Goal: Check status: Check status

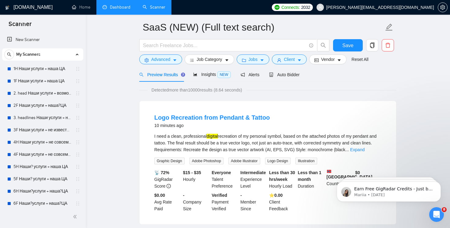
click at [117, 5] on link "Dashboard" at bounding box center [117, 7] width 28 height 5
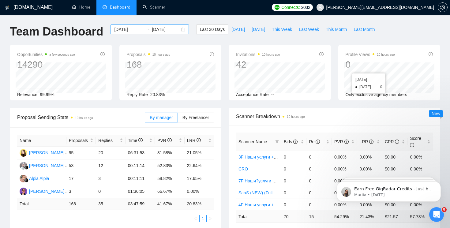
click at [170, 30] on input "[DATE]" at bounding box center [166, 29] width 28 height 7
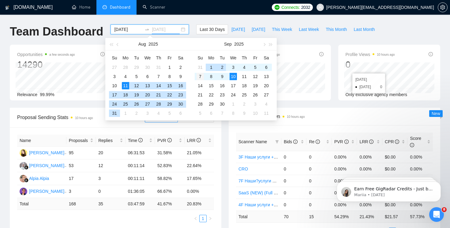
type input "[DATE]"
click at [199, 76] on div "7" at bounding box center [200, 76] width 7 height 7
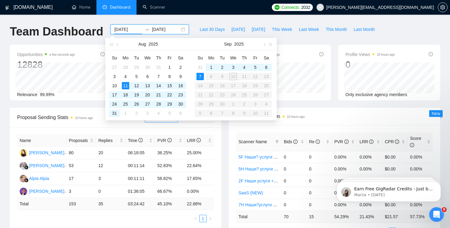
click at [128, 28] on input "[DATE]" at bounding box center [128, 29] width 28 height 7
click at [201, 74] on div "7" at bounding box center [200, 76] width 7 height 7
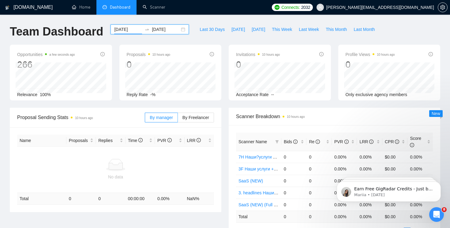
click at [180, 31] on div "[DATE] [DATE]" at bounding box center [150, 30] width 78 height 10
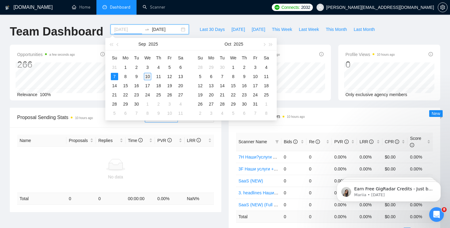
type input "[DATE]"
click at [146, 77] on div "10" at bounding box center [147, 76] width 7 height 7
type input "[DATE]"
click at [129, 28] on input "[DATE]" at bounding box center [128, 29] width 28 height 7
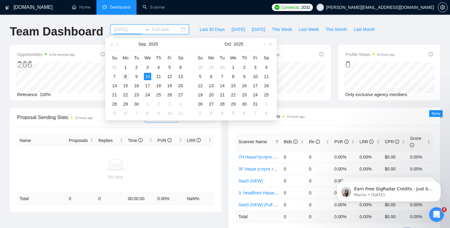
type input "[DATE]"
click at [123, 74] on div "8" at bounding box center [125, 76] width 7 height 7
type input "[DATE]"
click at [147, 77] on div "10" at bounding box center [147, 76] width 7 height 7
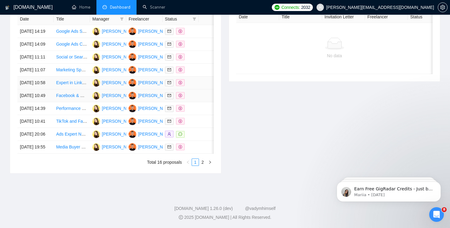
scroll to position [276, 0]
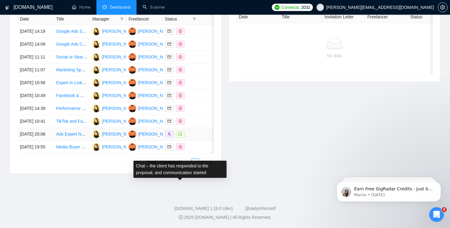
click at [181, 136] on icon "message" at bounding box center [181, 134] width 4 height 4
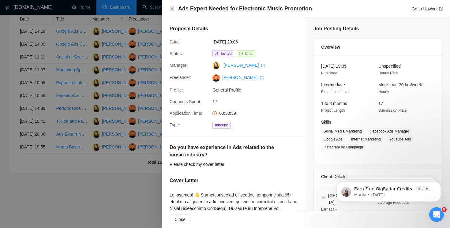
click at [173, 8] on icon "close" at bounding box center [172, 8] width 5 height 5
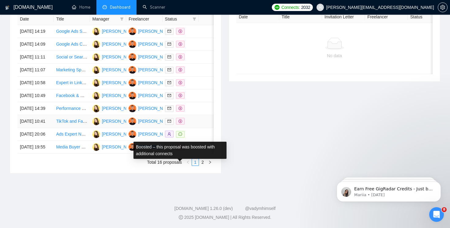
click at [180, 123] on icon "dollar" at bounding box center [181, 122] width 4 height 4
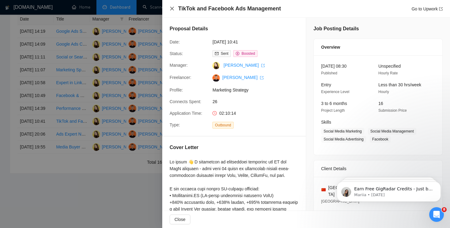
click at [171, 9] on icon "close" at bounding box center [172, 9] width 4 height 4
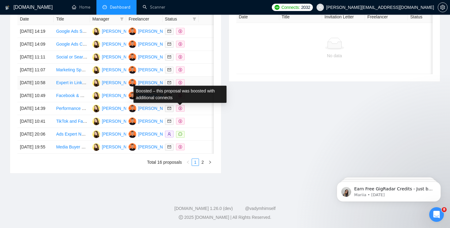
click at [180, 85] on icon "dollar" at bounding box center [181, 83] width 4 height 4
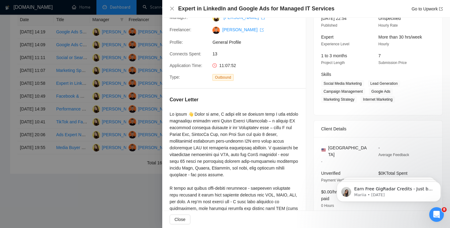
scroll to position [0, 0]
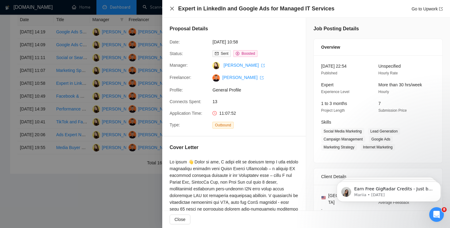
click at [174, 9] on icon "close" at bounding box center [172, 8] width 5 height 5
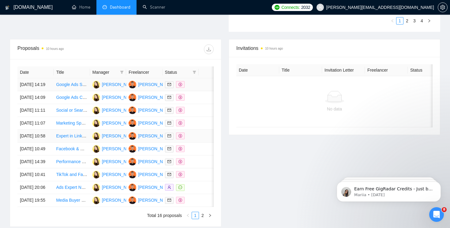
scroll to position [196, 0]
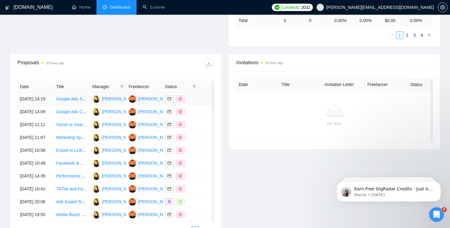
click at [183, 102] on span at bounding box center [180, 99] width 9 height 7
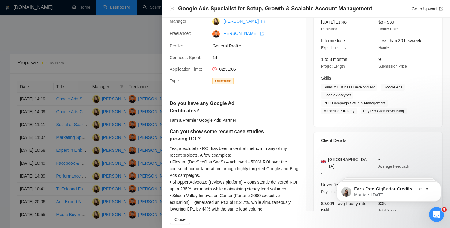
scroll to position [46, 0]
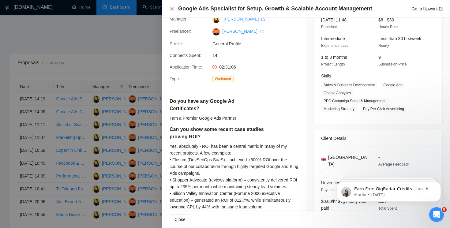
click at [172, 7] on icon "close" at bounding box center [172, 8] width 5 height 5
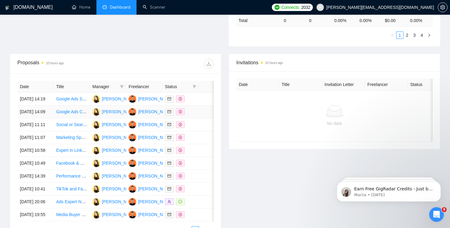
click at [177, 115] on span at bounding box center [180, 111] width 9 height 7
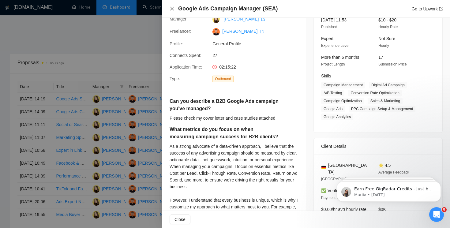
click at [172, 11] on icon "close" at bounding box center [172, 8] width 5 height 5
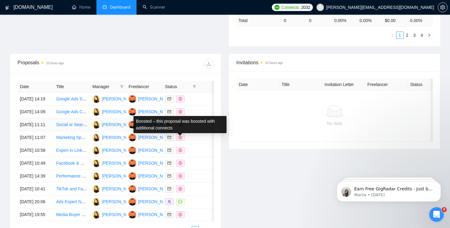
click at [179, 128] on span at bounding box center [180, 124] width 9 height 7
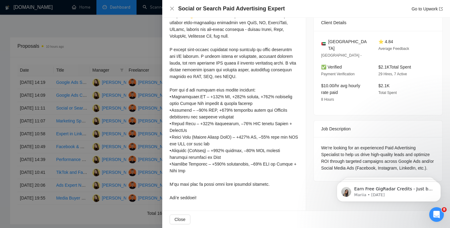
scroll to position [142, 0]
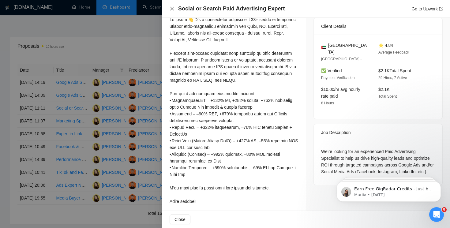
click at [170, 6] on icon "close" at bounding box center [172, 8] width 5 height 5
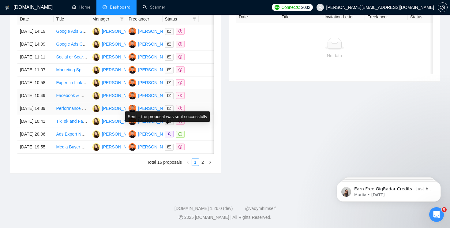
scroll to position [297, 0]
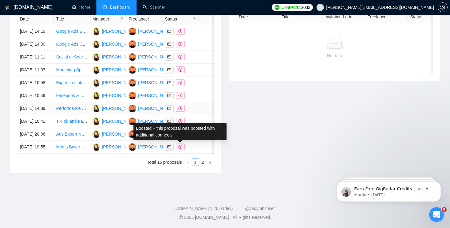
click at [180, 110] on icon "dollar" at bounding box center [181, 109] width 4 height 4
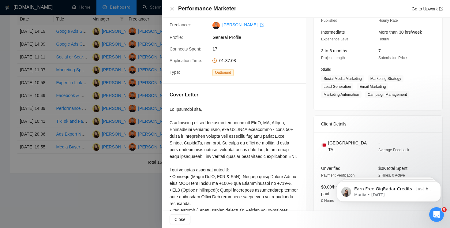
scroll to position [31, 0]
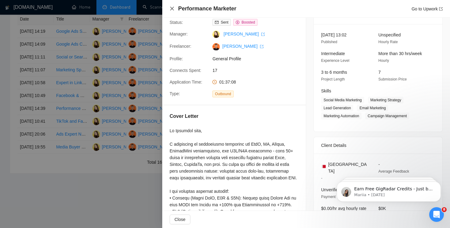
click at [171, 7] on icon "close" at bounding box center [172, 8] width 5 height 5
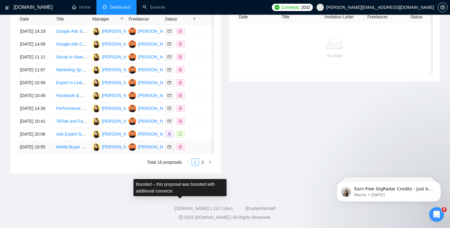
click at [181, 149] on icon "dollar" at bounding box center [181, 147] width 4 height 4
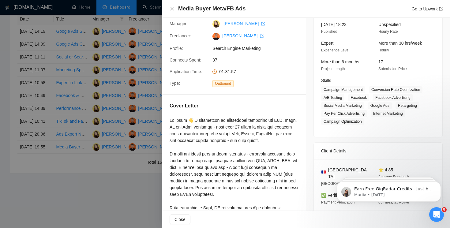
scroll to position [72, 0]
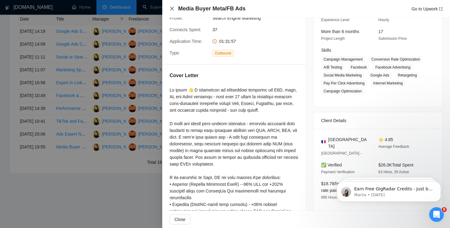
click at [170, 10] on icon "close" at bounding box center [172, 9] width 4 height 4
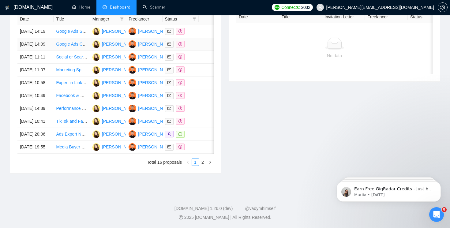
scroll to position [322, 0]
click at [201, 163] on link "2" at bounding box center [202, 162] width 7 height 7
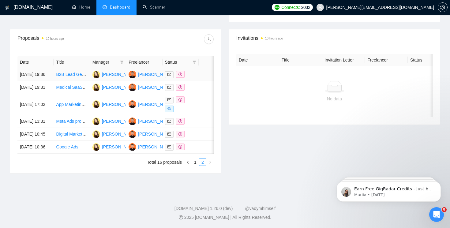
scroll to position [229, 0]
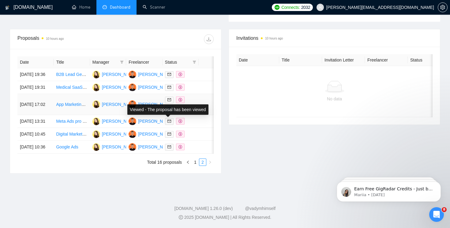
click at [170, 111] on icon "eye" at bounding box center [170, 109] width 4 height 4
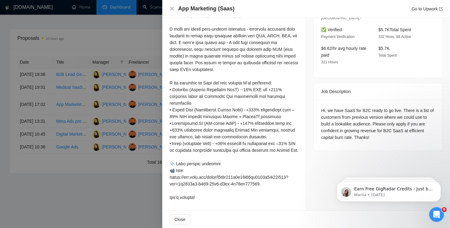
scroll to position [236, 0]
click at [170, 9] on icon "close" at bounding box center [172, 8] width 5 height 5
